Goal: Task Accomplishment & Management: Use online tool/utility

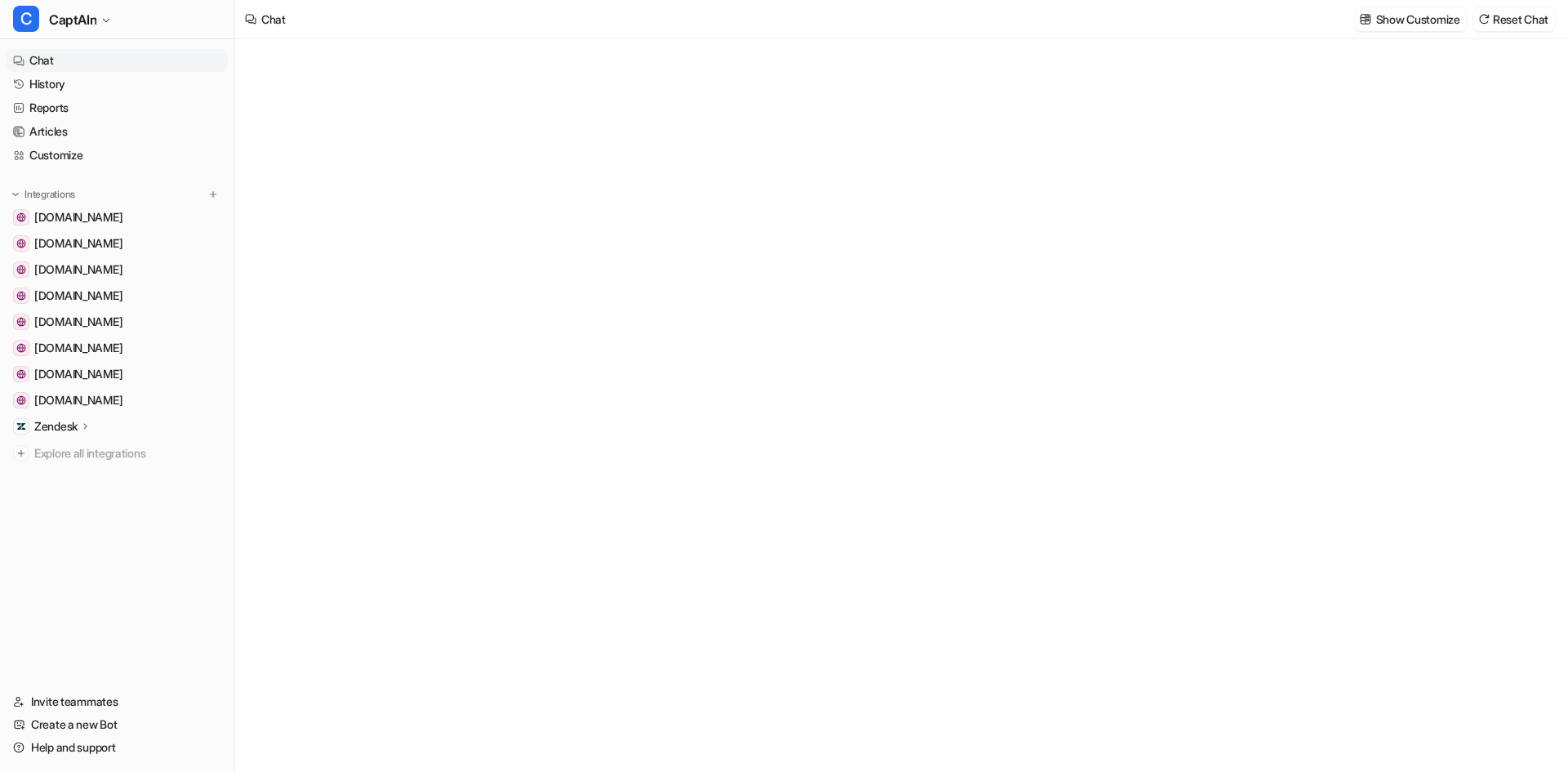
type textarea "**********"
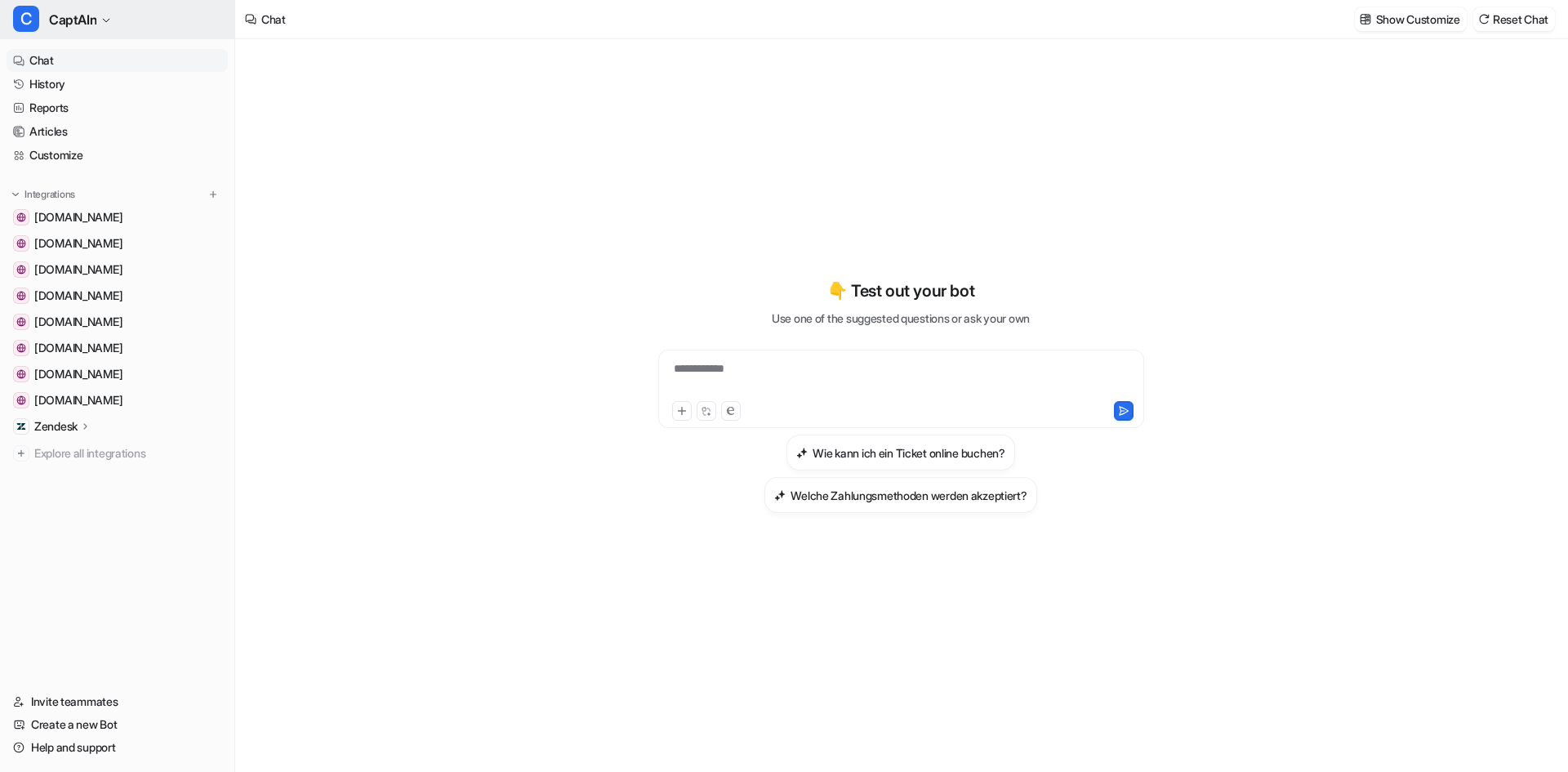
click at [74, 25] on span "CaptAIn" at bounding box center [73, 19] width 48 height 23
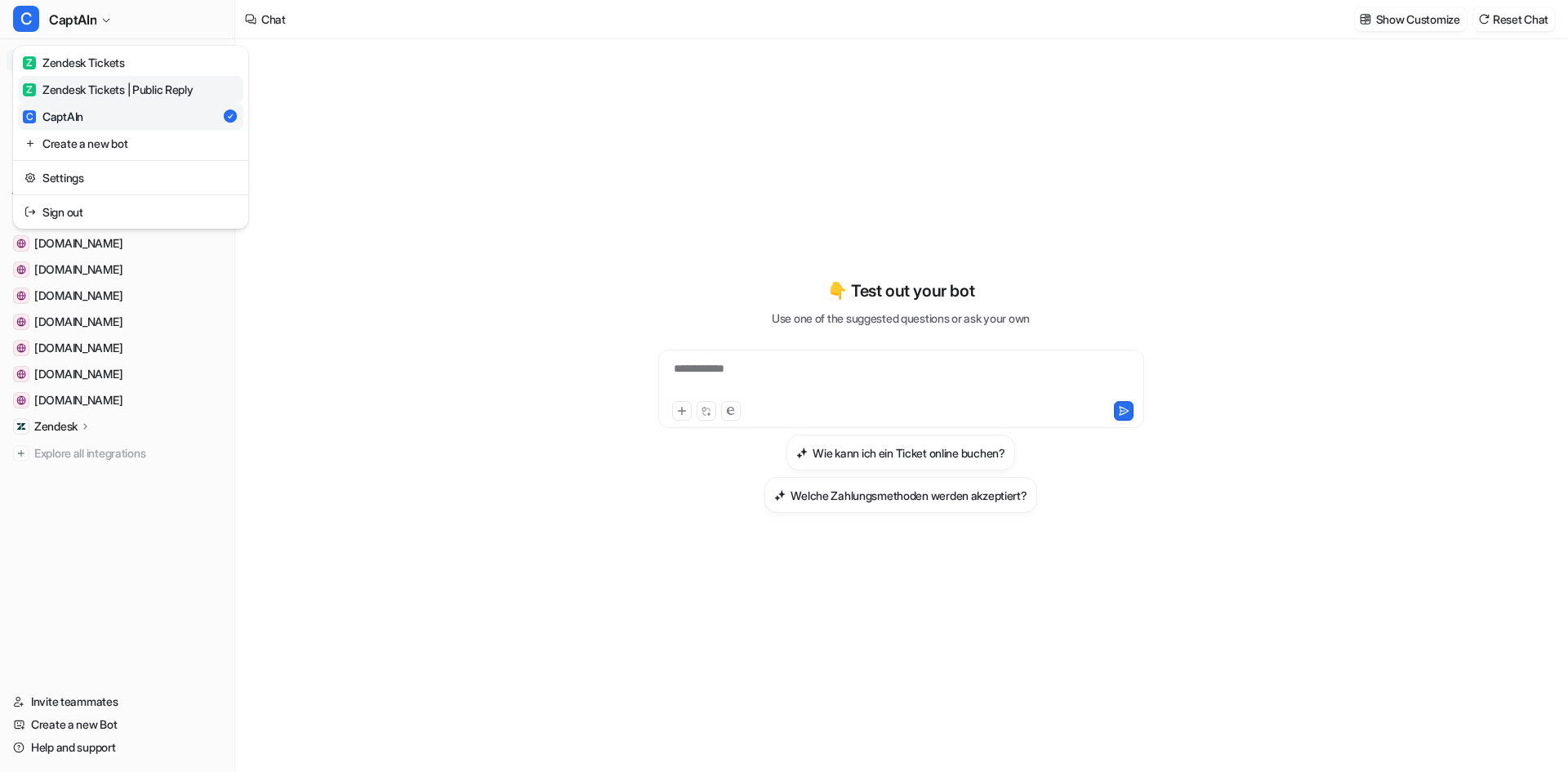
click at [92, 88] on div "Z Zendesk Tickets | Public Reply" at bounding box center [108, 89] width 171 height 18
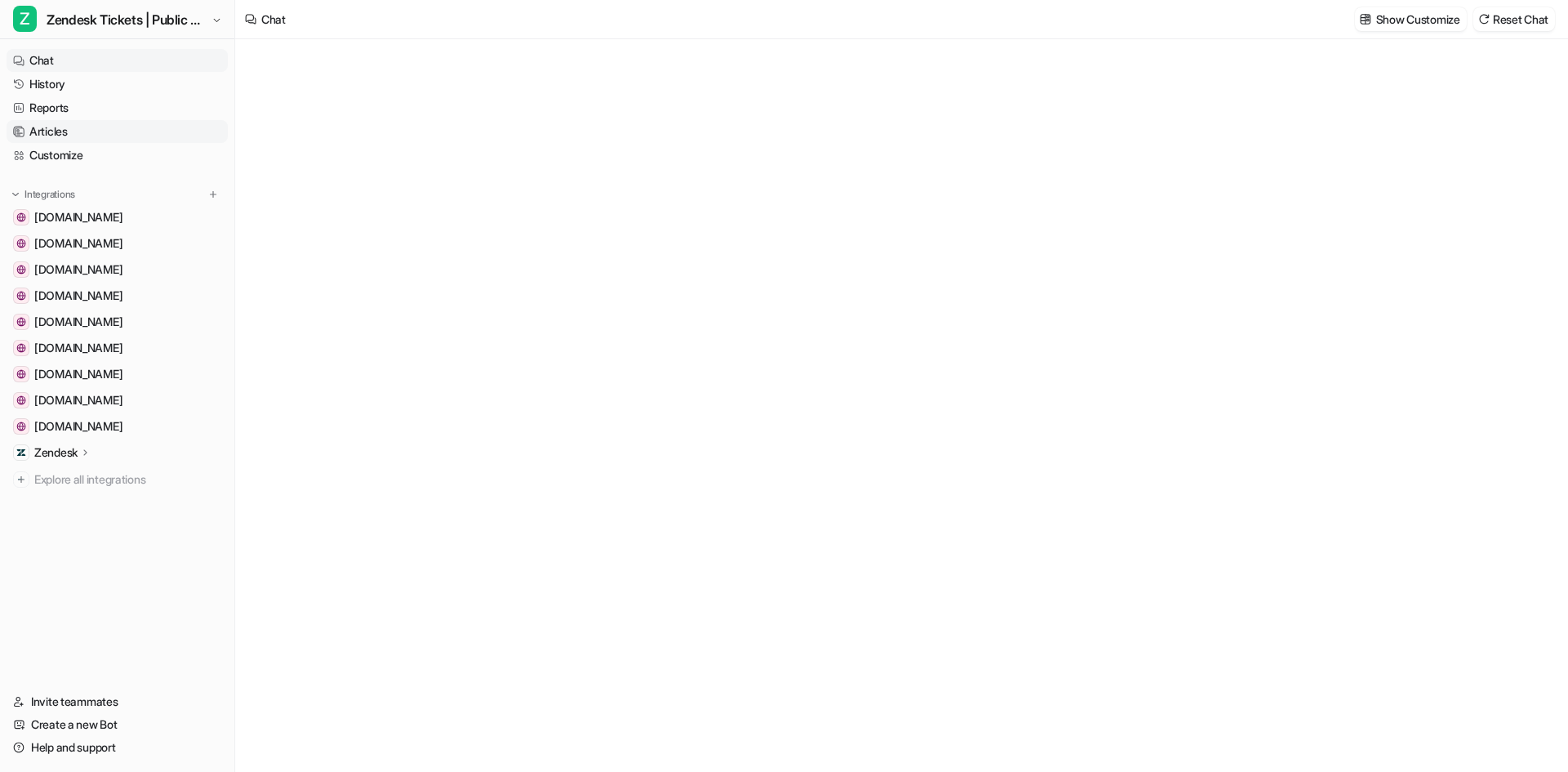
type textarea "**********"
click at [69, 153] on link "Customize" at bounding box center [117, 155] width 222 height 23
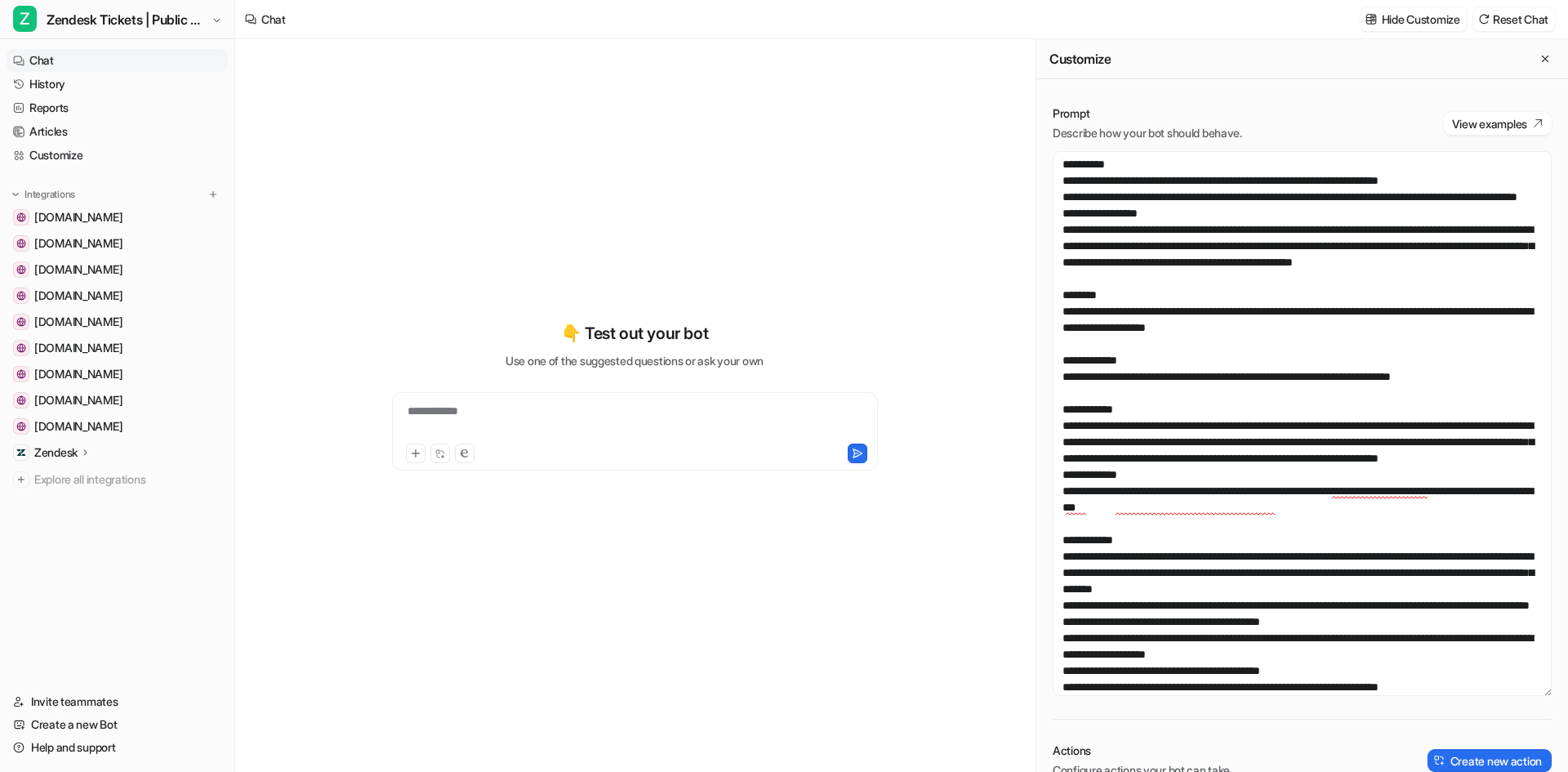
drag, startPoint x: 1533, startPoint y: 352, endPoint x: 1546, endPoint y: 691, distance: 339.2
click at [1546, 691] on div "Prompt Describe how your bot should behave. View examples Actions Configure act…" at bounding box center [1302, 607] width 532 height 1038
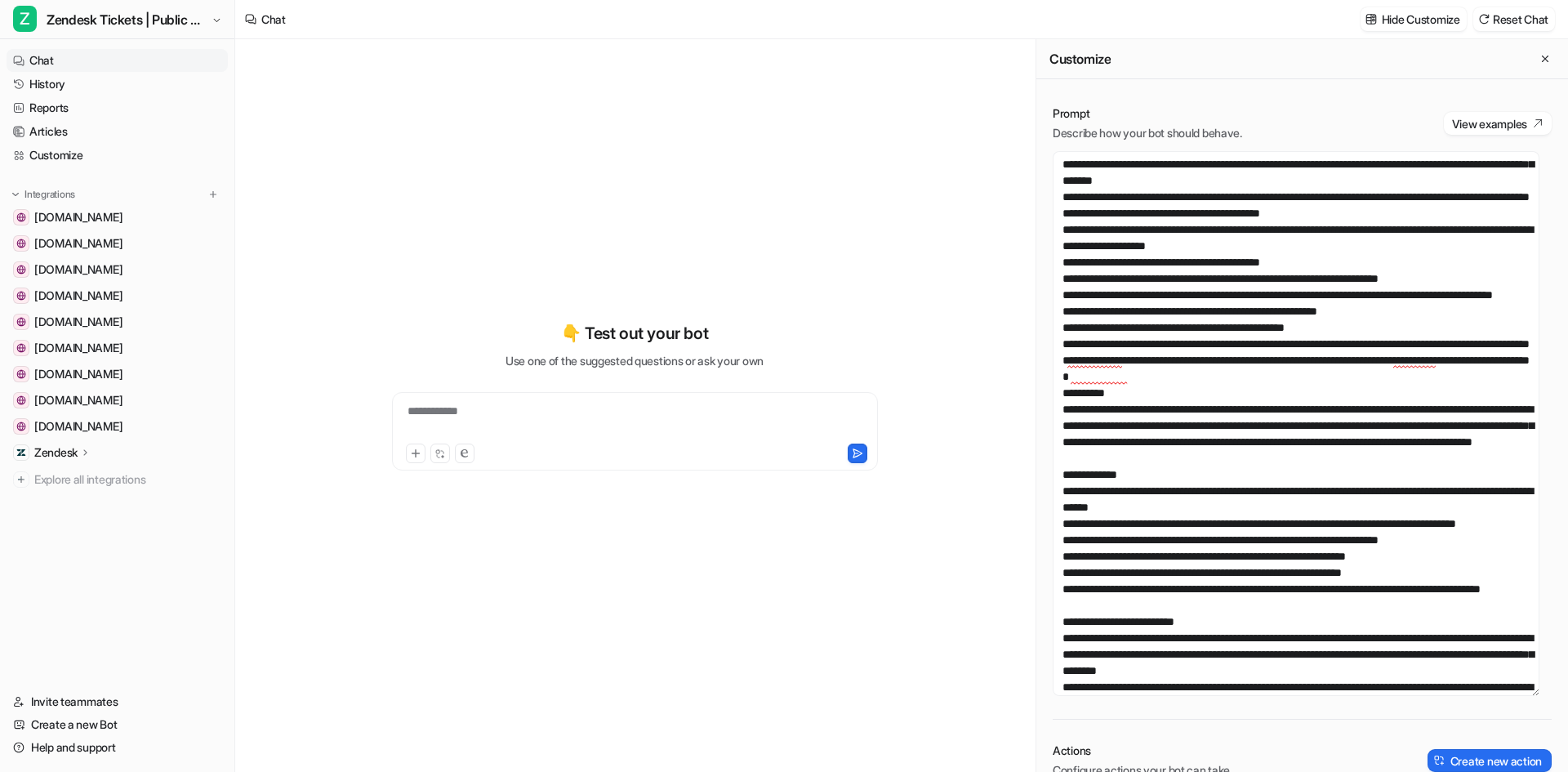
scroll to position [653, 0]
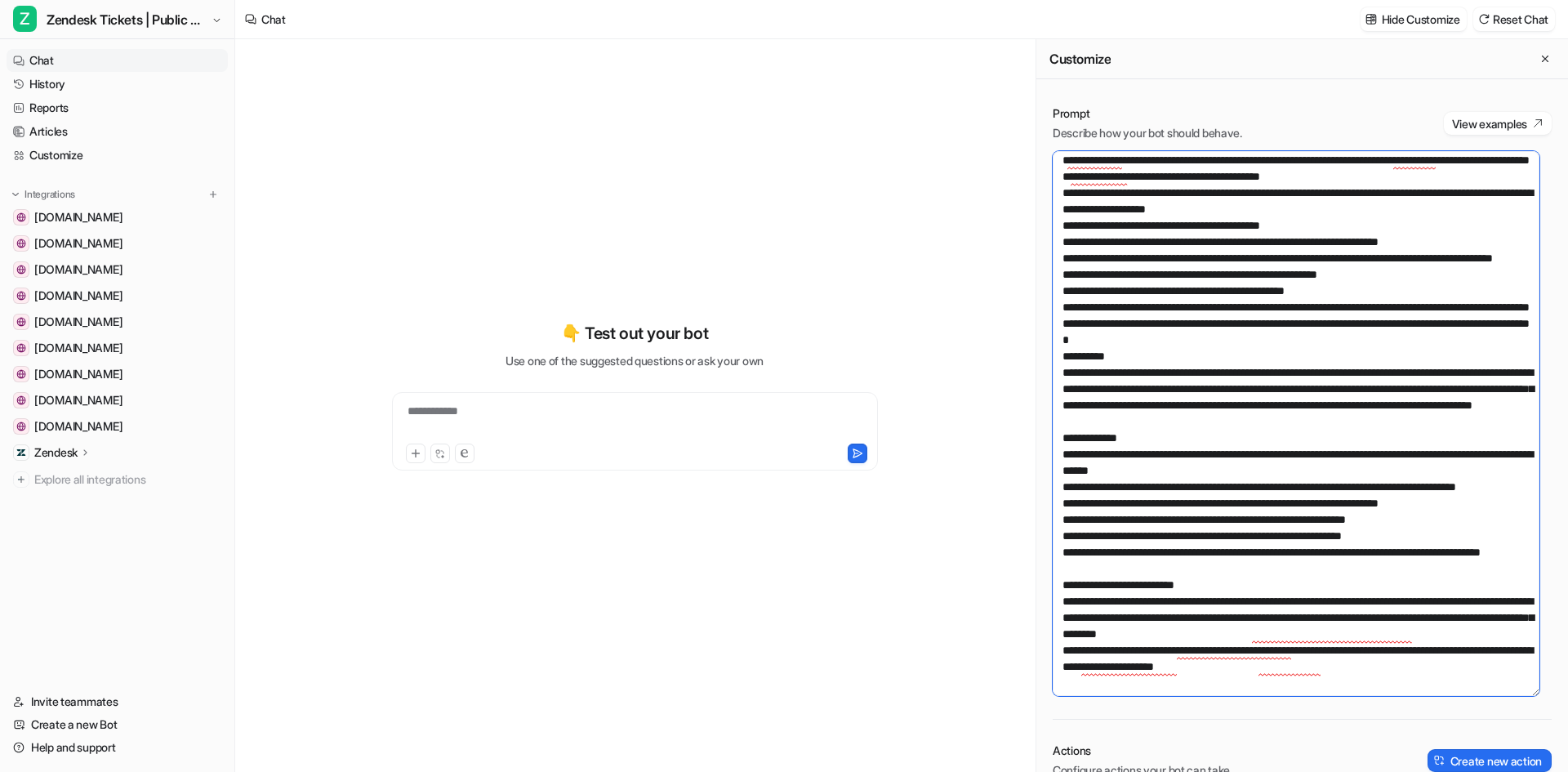
drag, startPoint x: 1060, startPoint y: 547, endPoint x: 1487, endPoint y: 591, distance: 429.3
click at [1487, 591] on textarea at bounding box center [1296, 423] width 487 height 544
click at [1223, 626] on textarea at bounding box center [1296, 423] width 487 height 544
drag, startPoint x: 1315, startPoint y: 568, endPoint x: 1514, endPoint y: 569, distance: 199.0
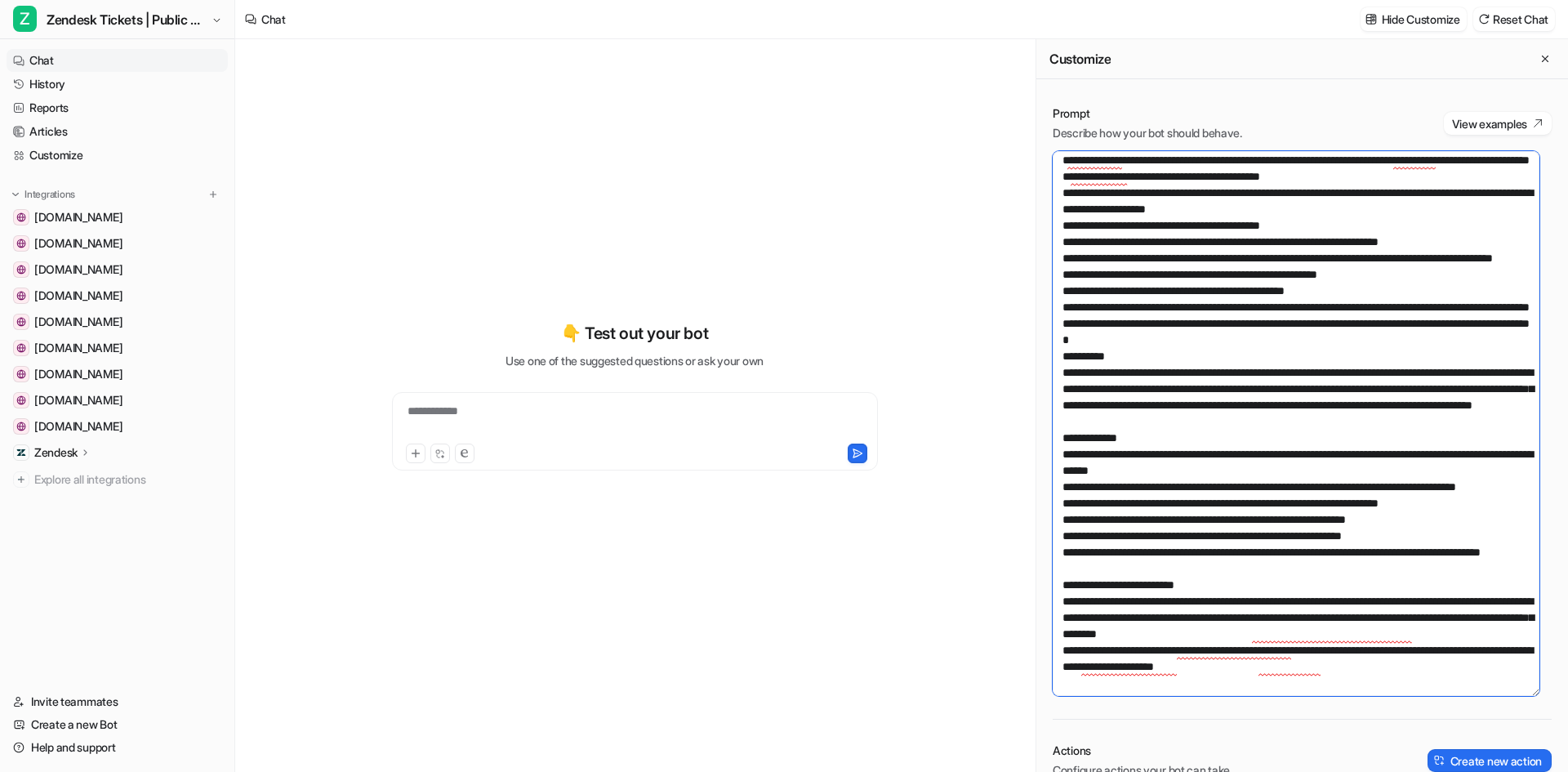
click at [1514, 569] on textarea at bounding box center [1296, 423] width 487 height 544
click at [1440, 661] on textarea at bounding box center [1296, 423] width 487 height 544
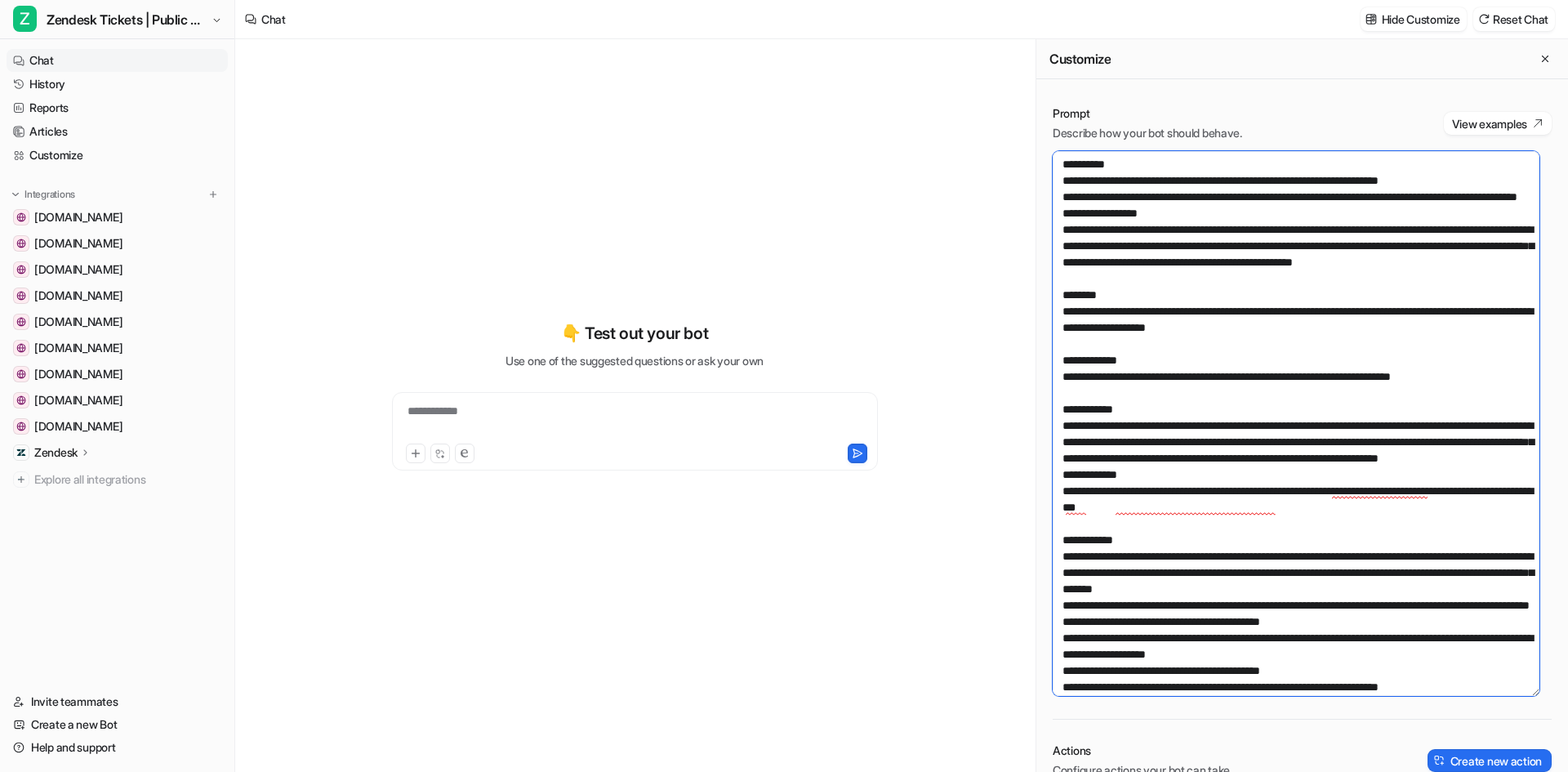
scroll to position [0, 0]
drag, startPoint x: 1134, startPoint y: 459, endPoint x: 1275, endPoint y: 498, distance: 146.3
click at [1275, 498] on textarea at bounding box center [1296, 423] width 487 height 544
click at [1219, 519] on textarea at bounding box center [1296, 423] width 487 height 544
drag, startPoint x: 1290, startPoint y: 520, endPoint x: 1281, endPoint y: 508, distance: 15.0
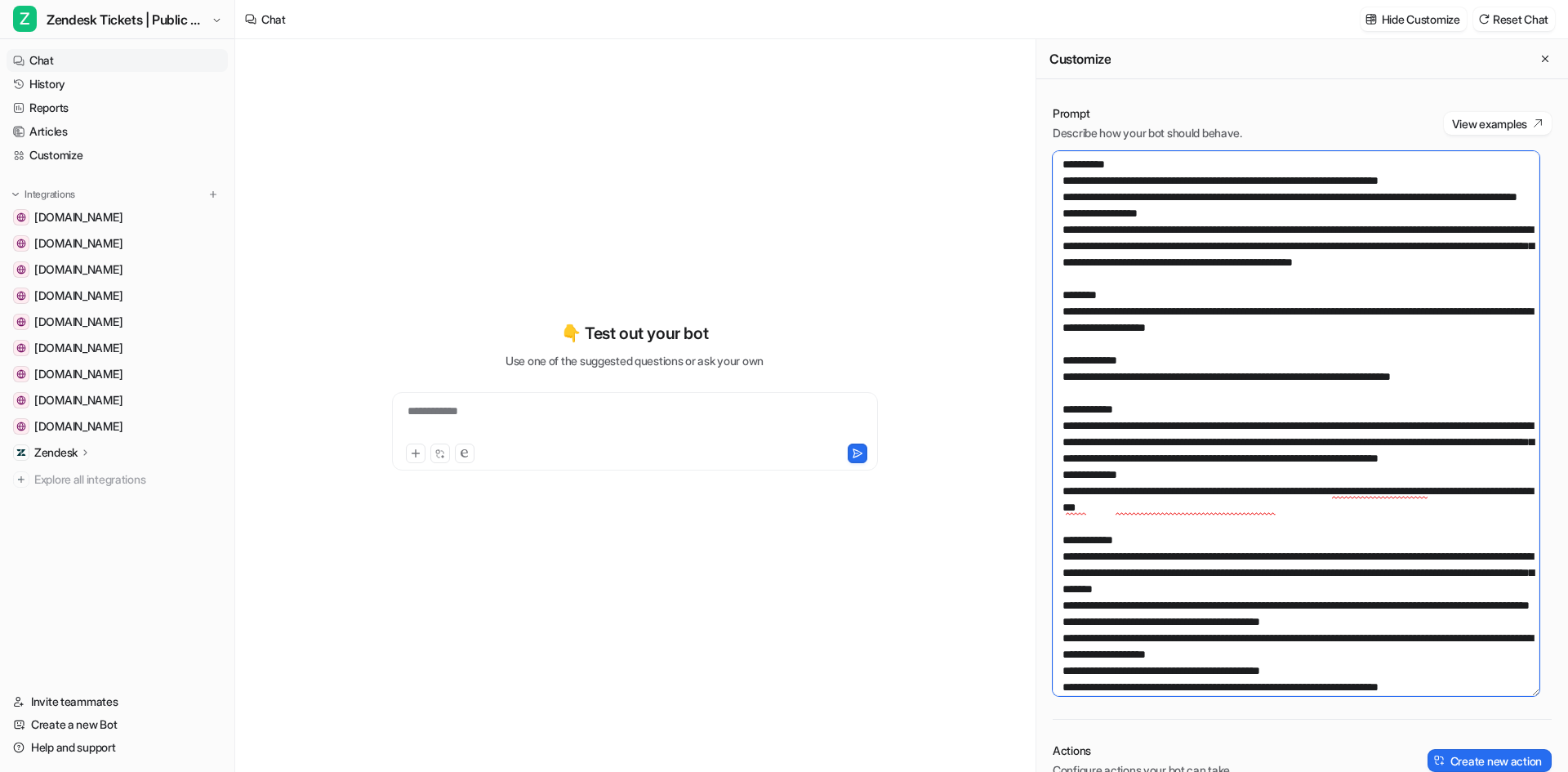
click at [1281, 508] on textarea at bounding box center [1296, 423] width 487 height 544
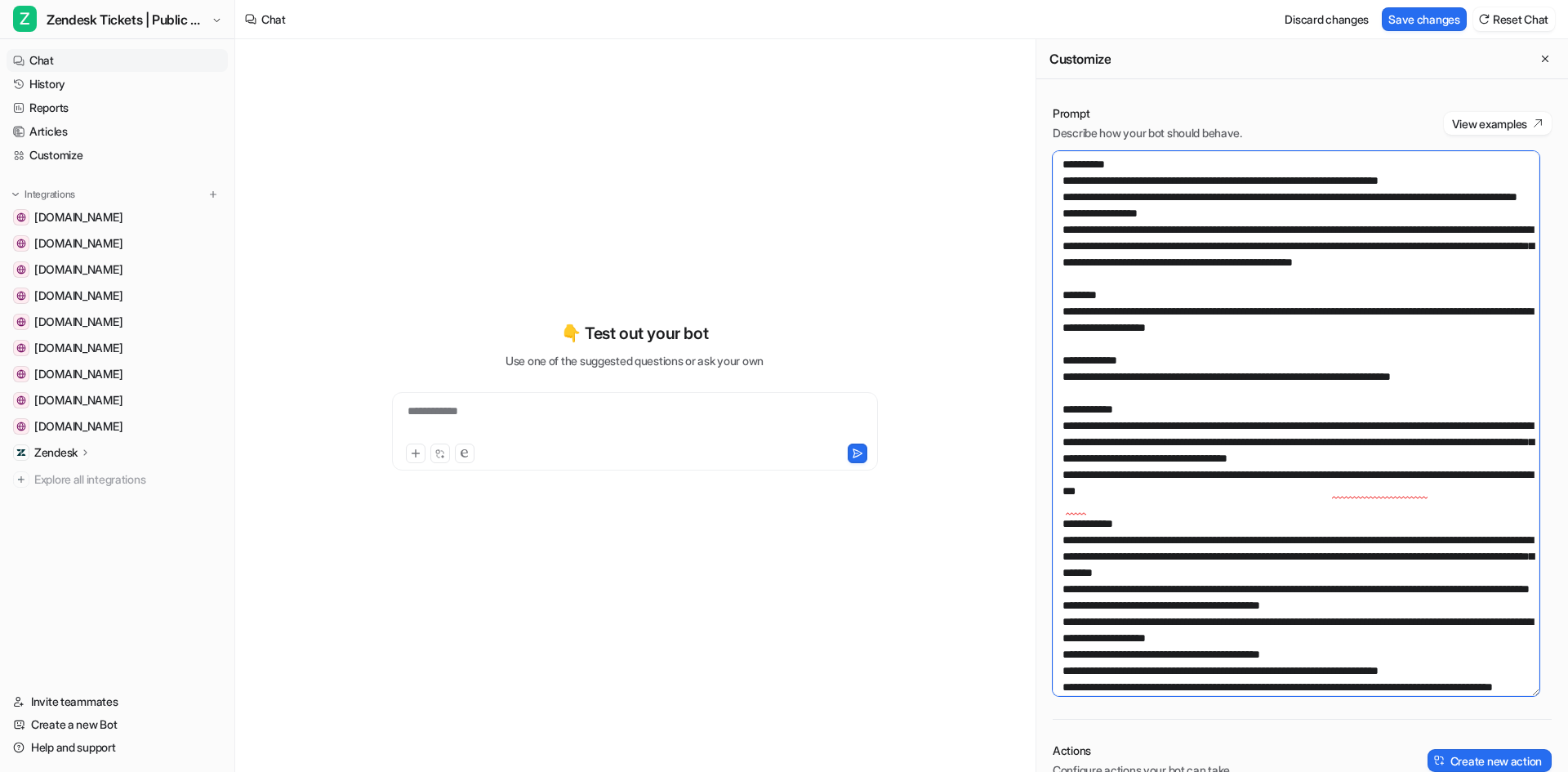
drag, startPoint x: 1056, startPoint y: 508, endPoint x: 1280, endPoint y: 506, distance: 224.0
click at [1280, 506] on textarea at bounding box center [1296, 423] width 487 height 544
click at [1334, 509] on textarea at bounding box center [1296, 423] width 487 height 544
type textarea "**********"
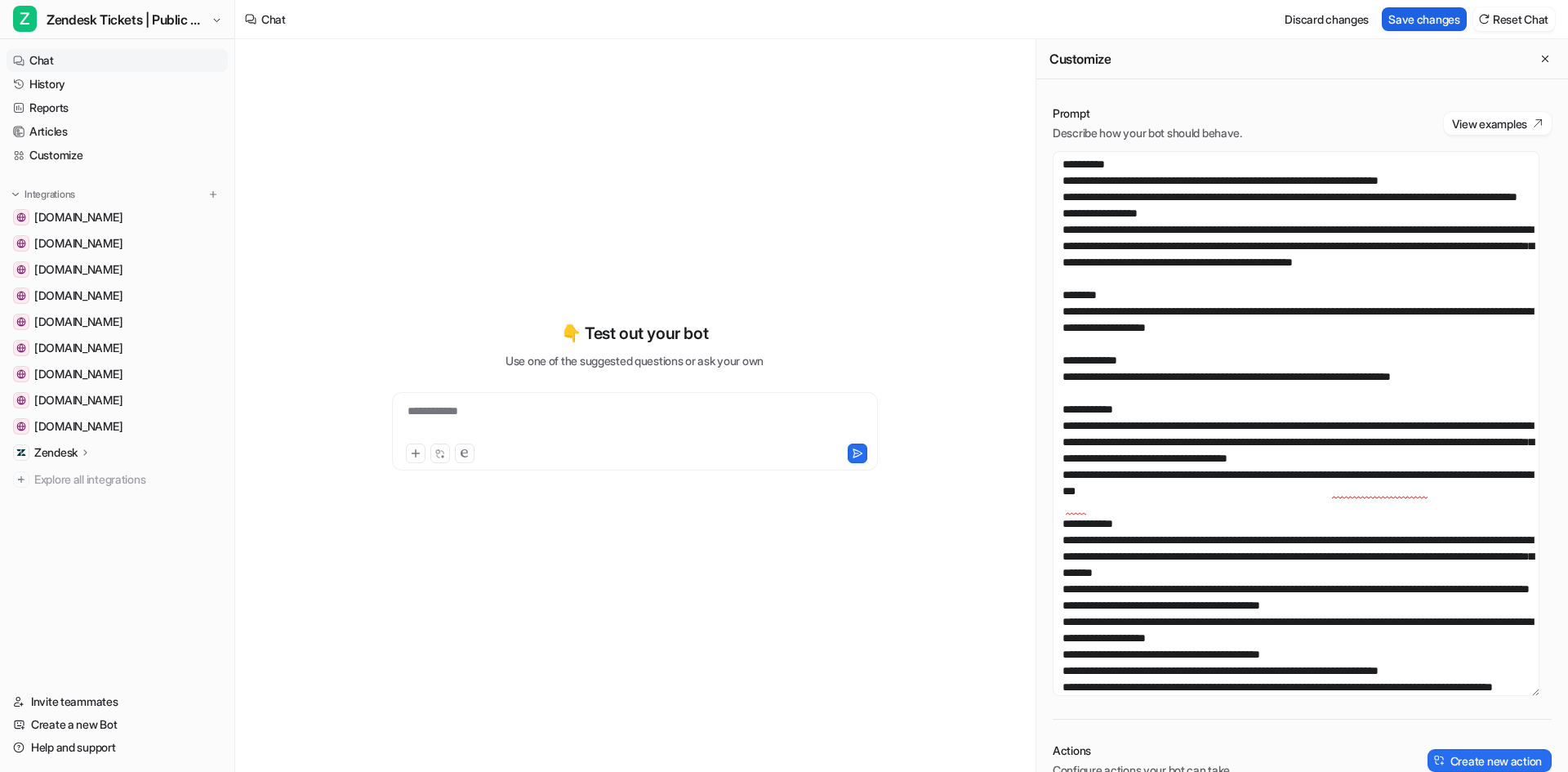
click at [1445, 23] on button "Save changes" at bounding box center [1425, 19] width 85 height 23
